Goal: Complete application form

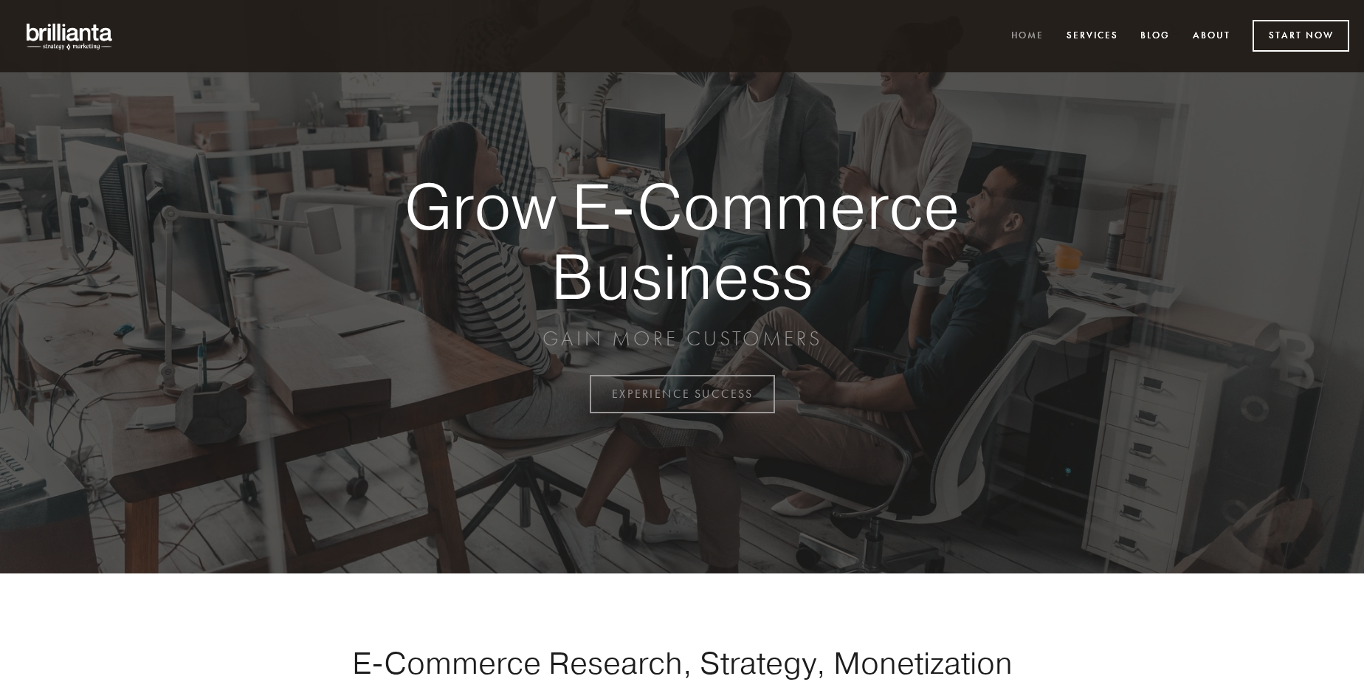
scroll to position [3868, 0]
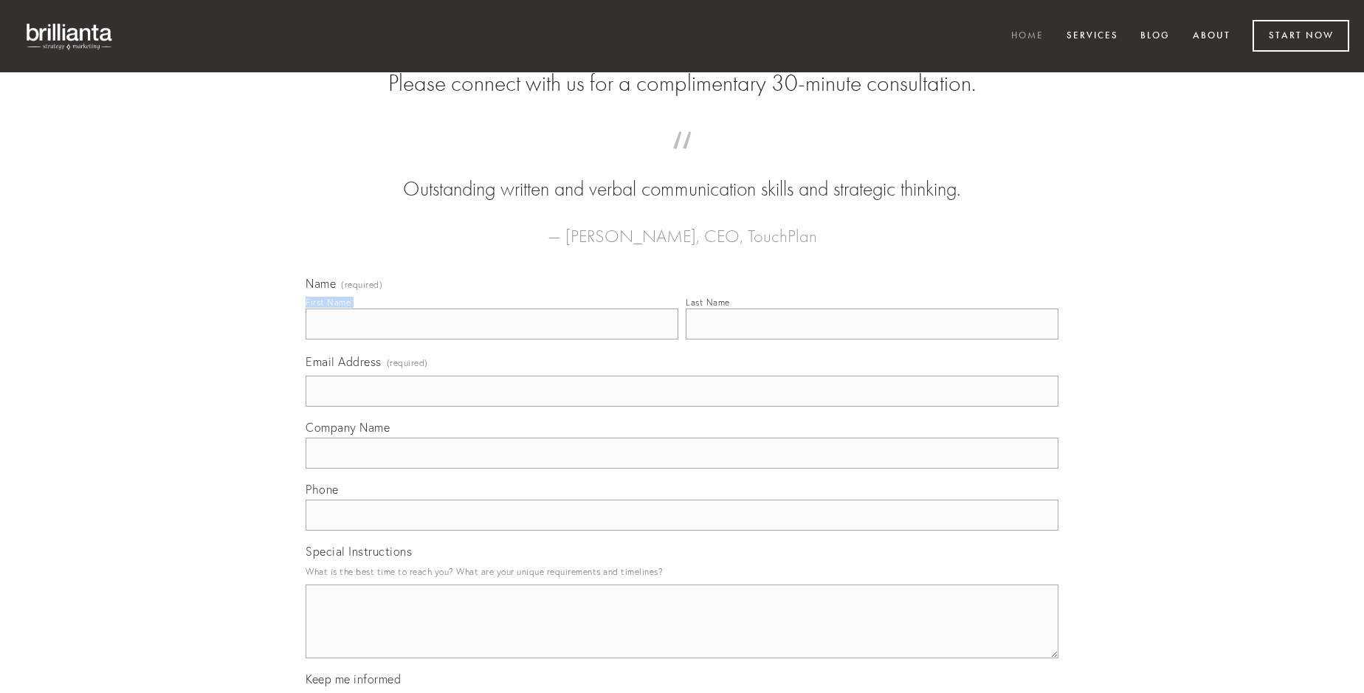
type input "[PERSON_NAME]"
click at [871, 339] on input "Last Name" at bounding box center [871, 323] width 373 height 31
type input "[PERSON_NAME]"
click at [682, 407] on input "Email Address (required)" at bounding box center [681, 391] width 753 height 31
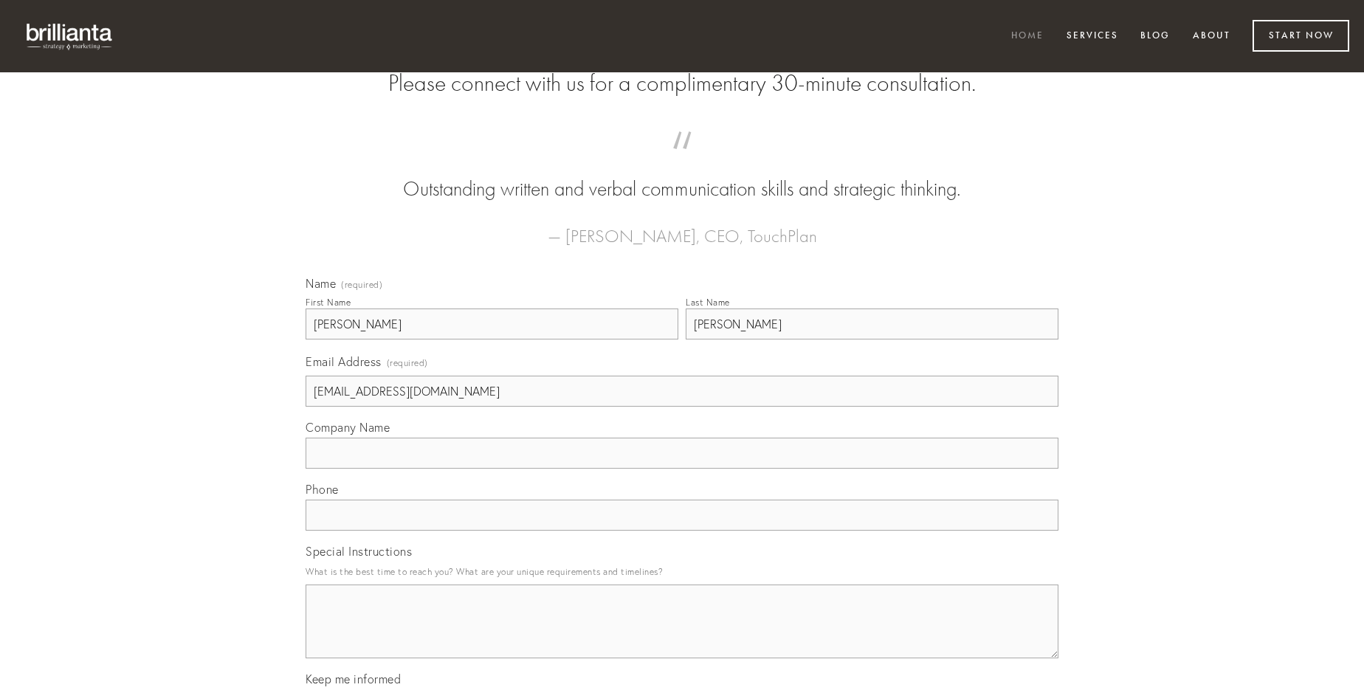
type input "[EMAIL_ADDRESS][DOMAIN_NAME]"
click at [682, 469] on input "Company Name" at bounding box center [681, 453] width 753 height 31
type input "audentia"
click at [682, 531] on input "text" at bounding box center [681, 515] width 753 height 31
click at [682, 635] on textarea "Special Instructions" at bounding box center [681, 621] width 753 height 74
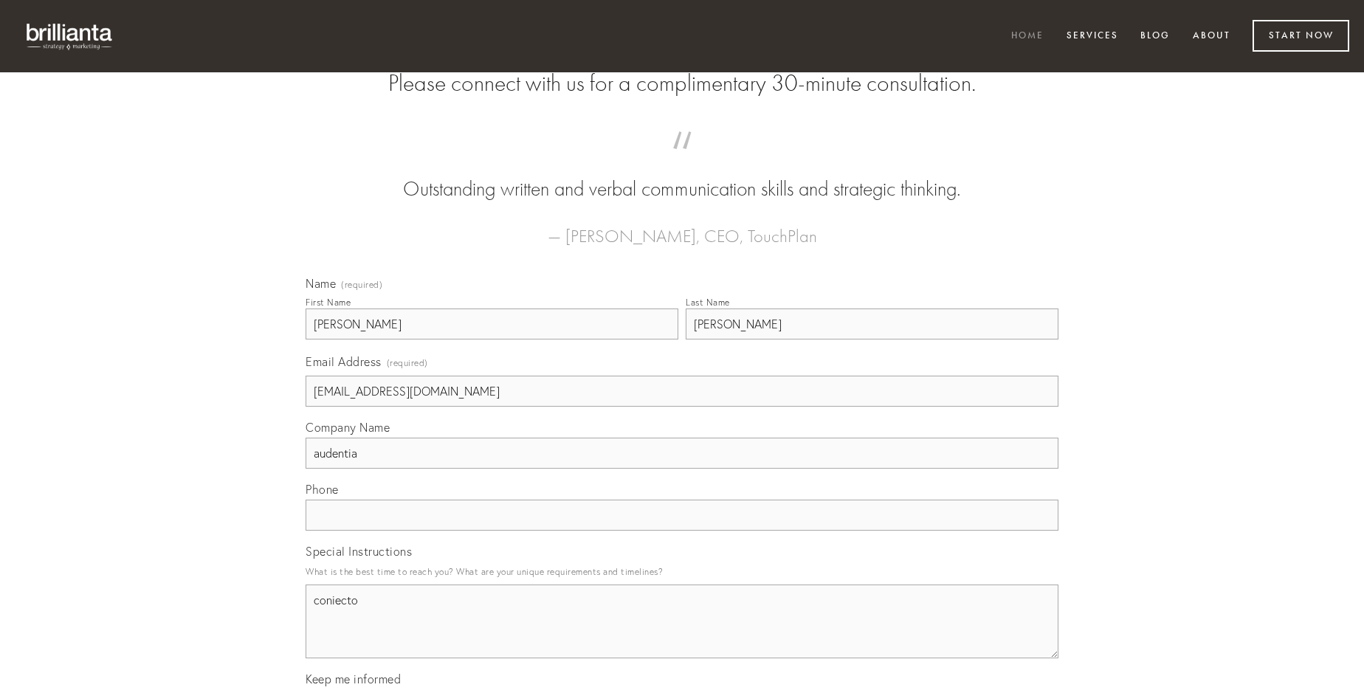
type textarea "coniecto"
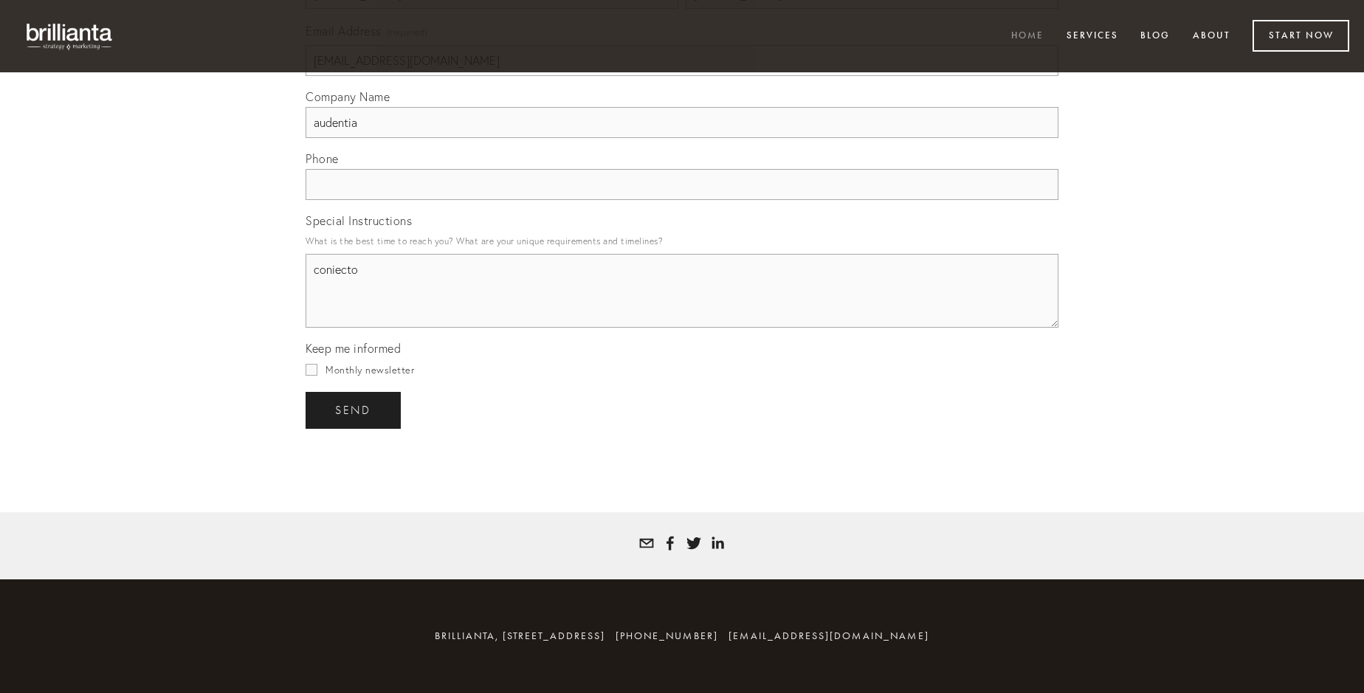
click at [354, 410] on span "send" at bounding box center [353, 410] width 36 height 13
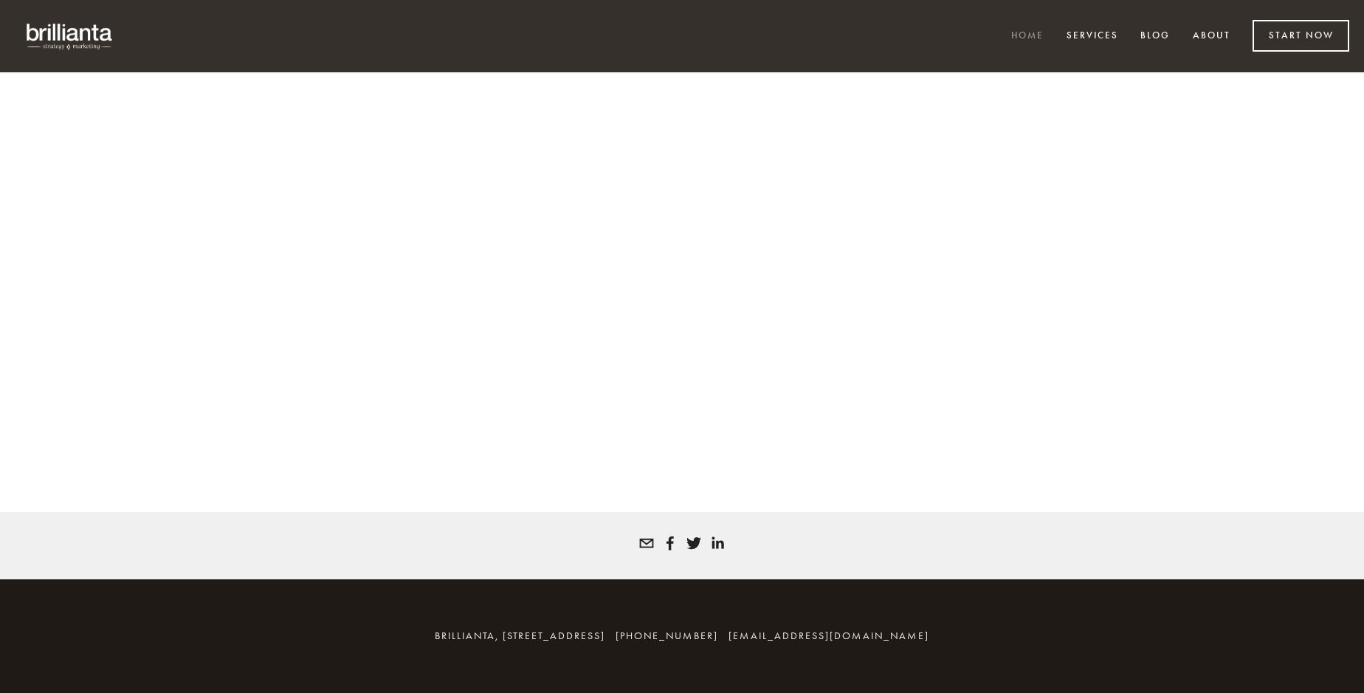
scroll to position [3848, 0]
